Goal: Information Seeking & Learning: Learn about a topic

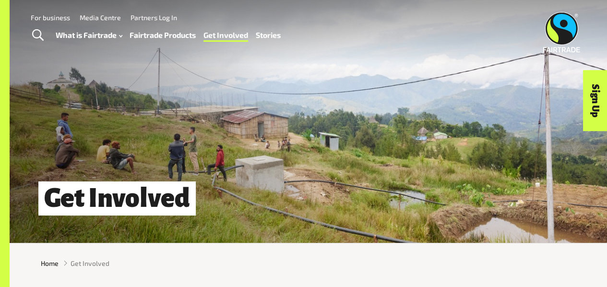
click at [37, 36] on span "Toggle Search" at bounding box center [38, 35] width 12 height 12
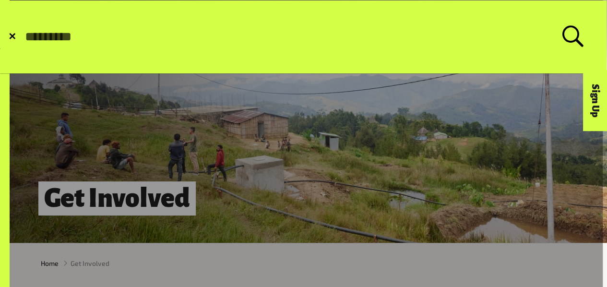
drag, startPoint x: 136, startPoint y: 74, endPoint x: 117, endPoint y: 60, distance: 23.7
click at [117, 60] on form "✕ Search for:" at bounding box center [303, 36] width 606 height 73
click at [13, 31] on form "✕ Search for:" at bounding box center [303, 36] width 606 height 73
click at [13, 34] on span "✕" at bounding box center [12, 37] width 8 height 10
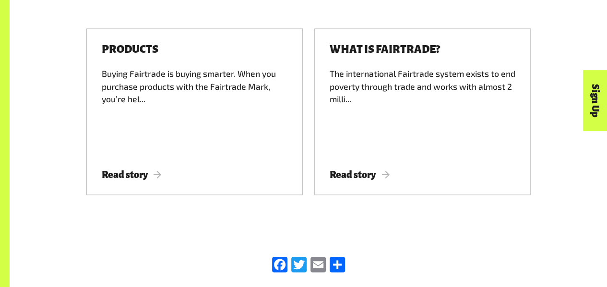
scroll to position [2589, 0]
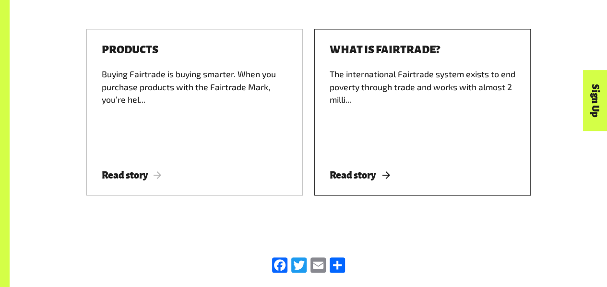
click at [361, 180] on span "Read story" at bounding box center [360, 174] width 60 height 11
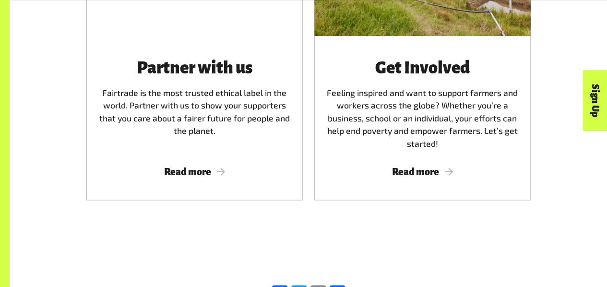
scroll to position [2671, 0]
